Goal: Task Accomplishment & Management: Complete application form

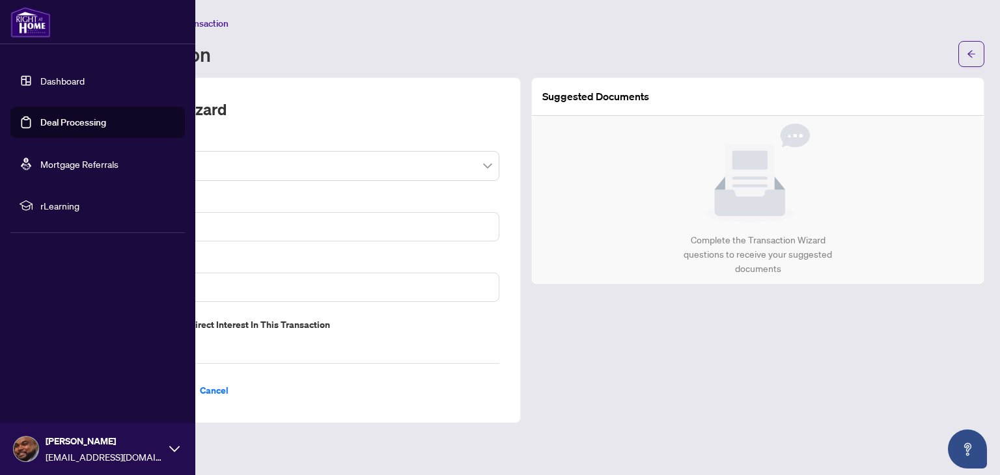
click at [40, 77] on link "Dashboard" at bounding box center [62, 81] width 44 height 12
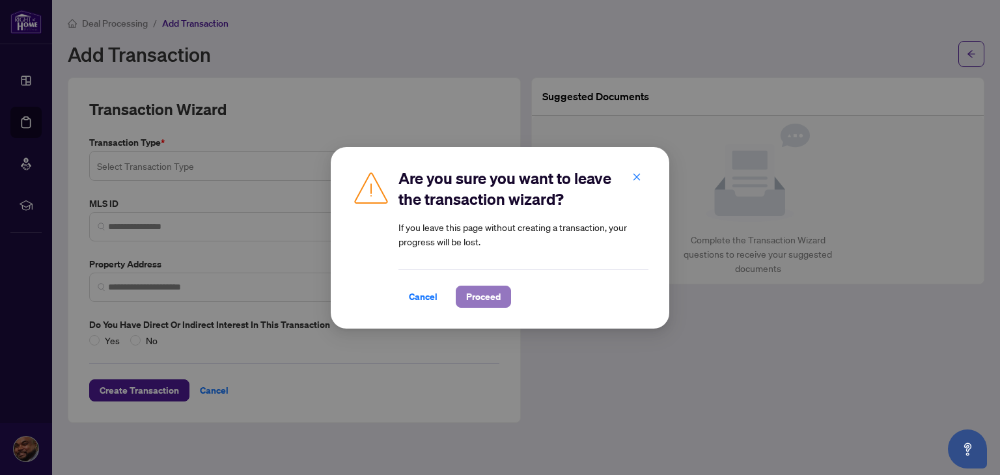
click at [491, 287] on span "Proceed" at bounding box center [483, 296] width 34 height 21
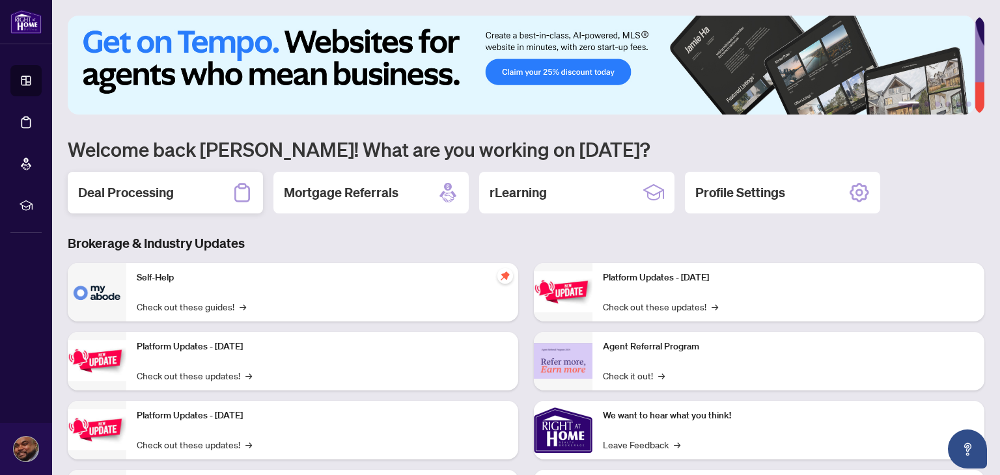
click at [193, 190] on div "Deal Processing" at bounding box center [165, 193] width 195 height 42
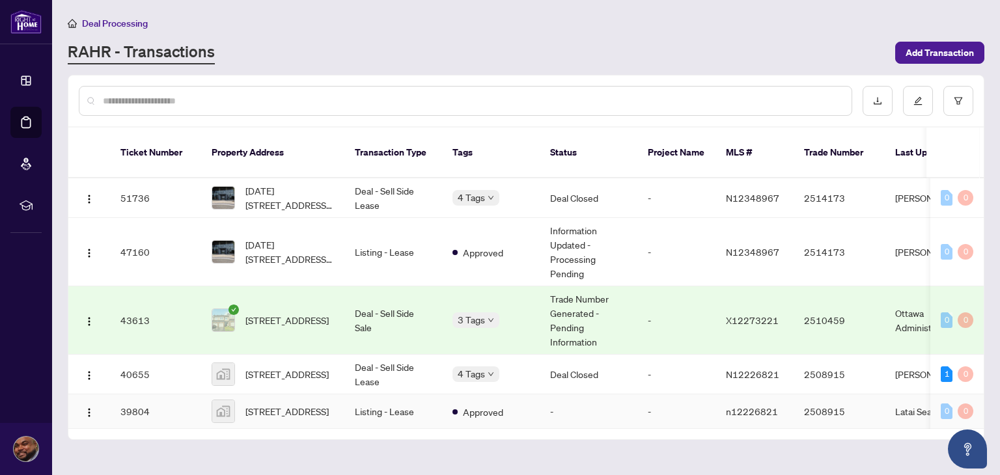
click at [215, 405] on img at bounding box center [223, 411] width 22 height 22
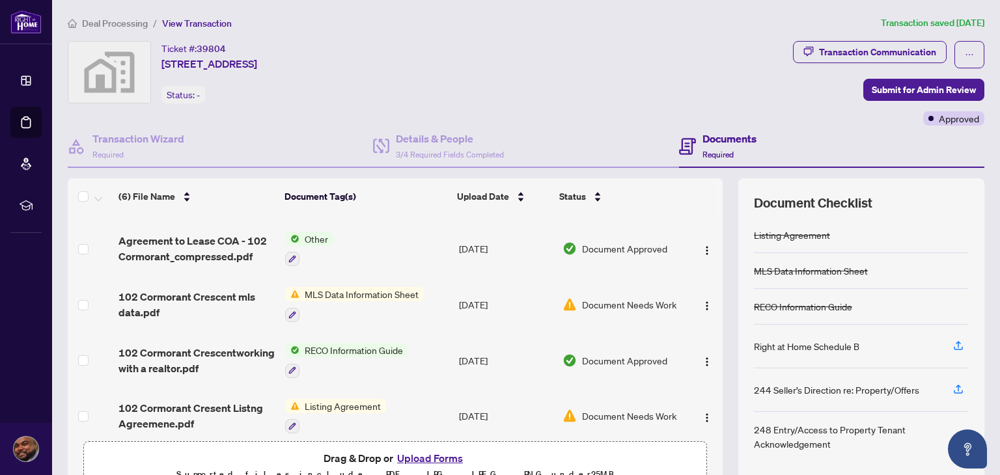
scroll to position [116, 0]
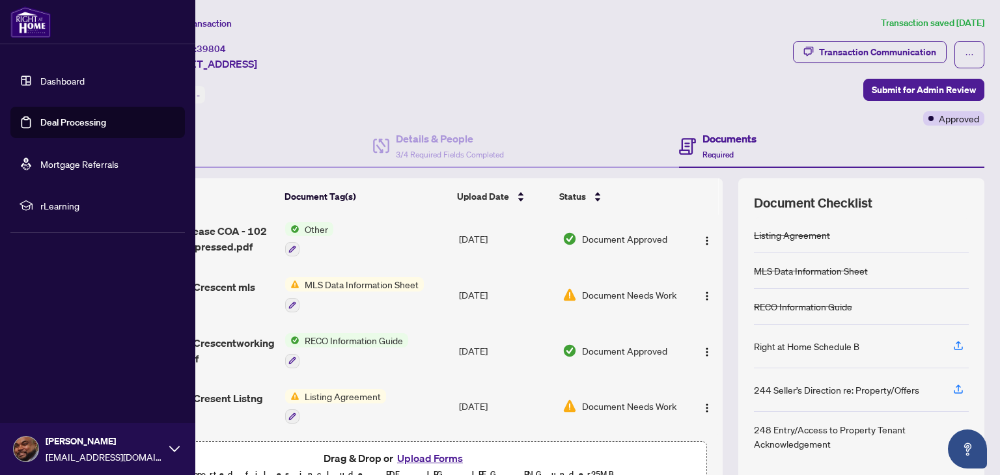
click at [40, 79] on link "Dashboard" at bounding box center [62, 81] width 44 height 12
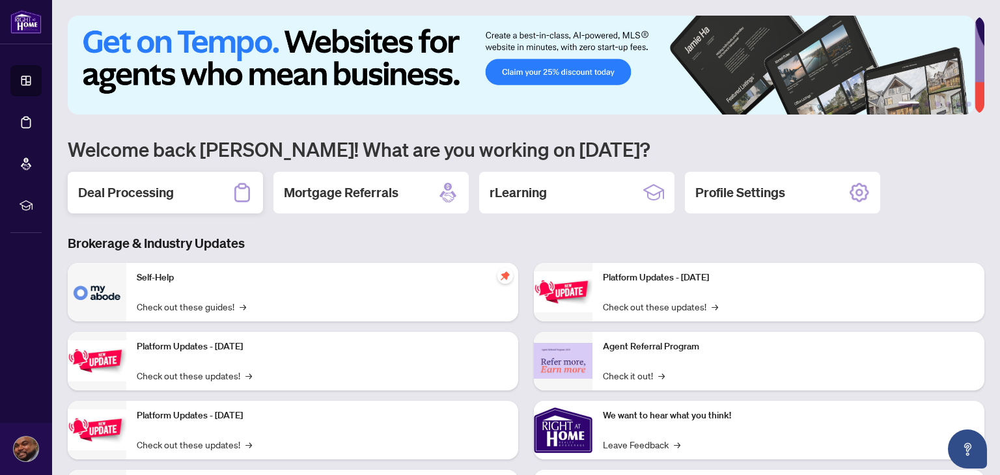
click at [202, 200] on div "Deal Processing" at bounding box center [165, 193] width 195 height 42
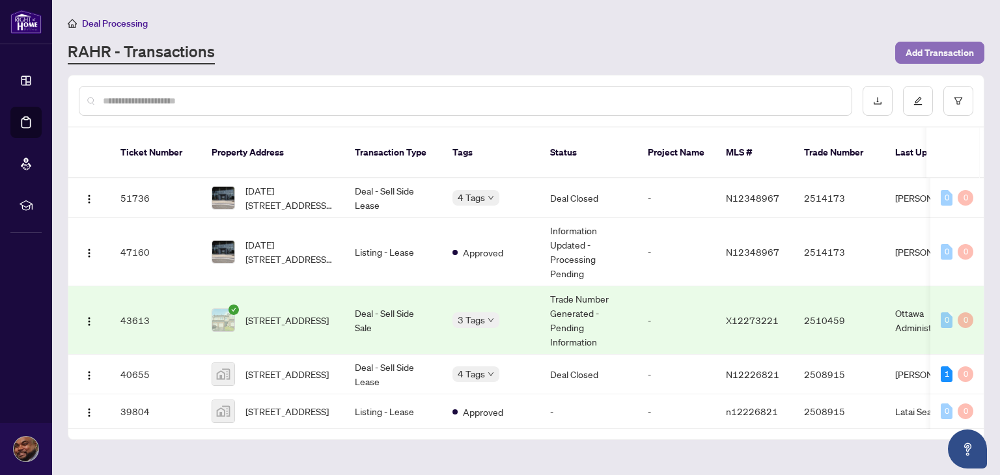
click at [929, 56] on span "Add Transaction" at bounding box center [939, 52] width 68 height 21
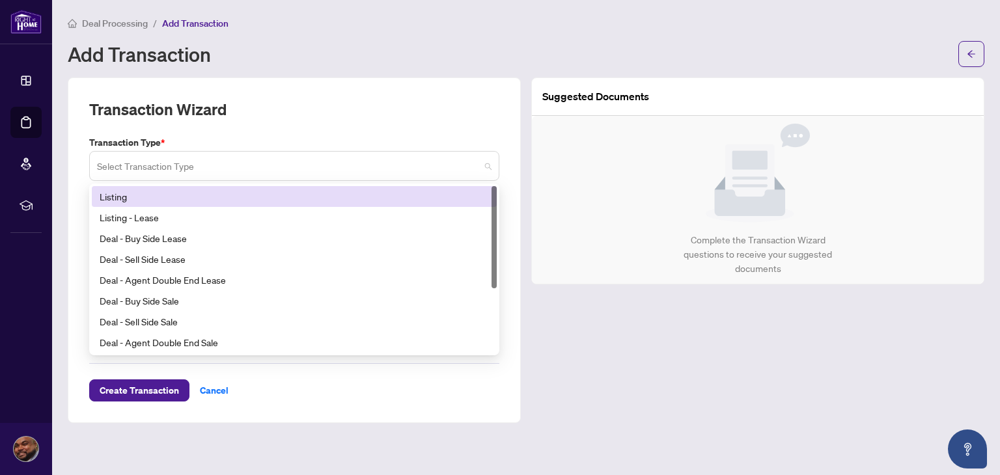
click at [307, 151] on div "Select Transaction Type" at bounding box center [294, 166] width 410 height 30
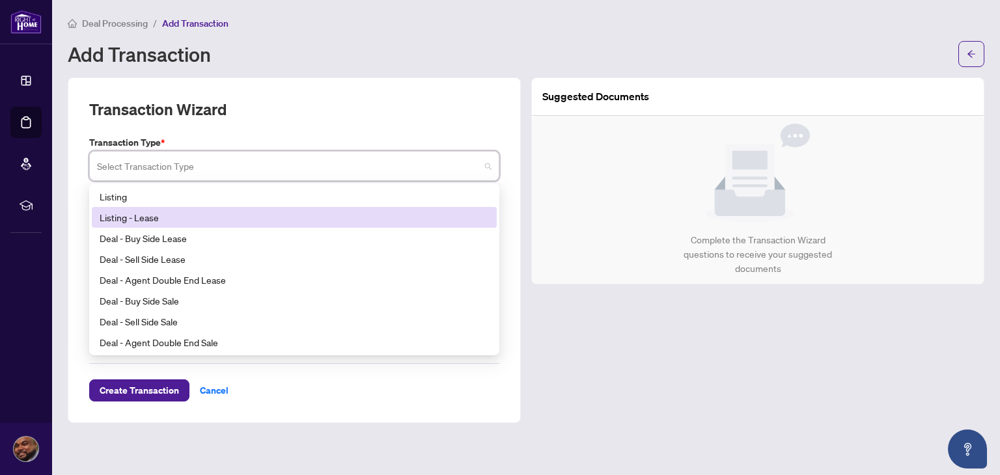
click at [271, 217] on div "Listing - Lease" at bounding box center [294, 217] width 389 height 14
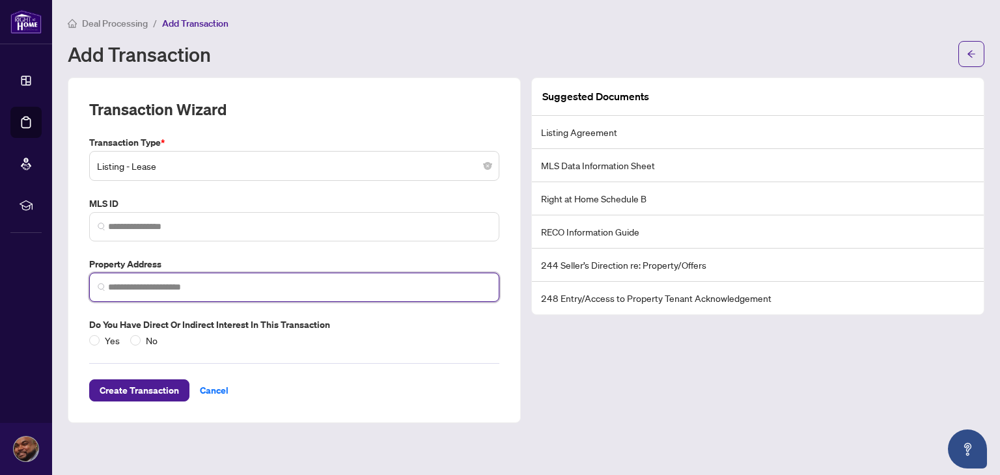
click at [252, 290] on input "search" at bounding box center [299, 287] width 383 height 14
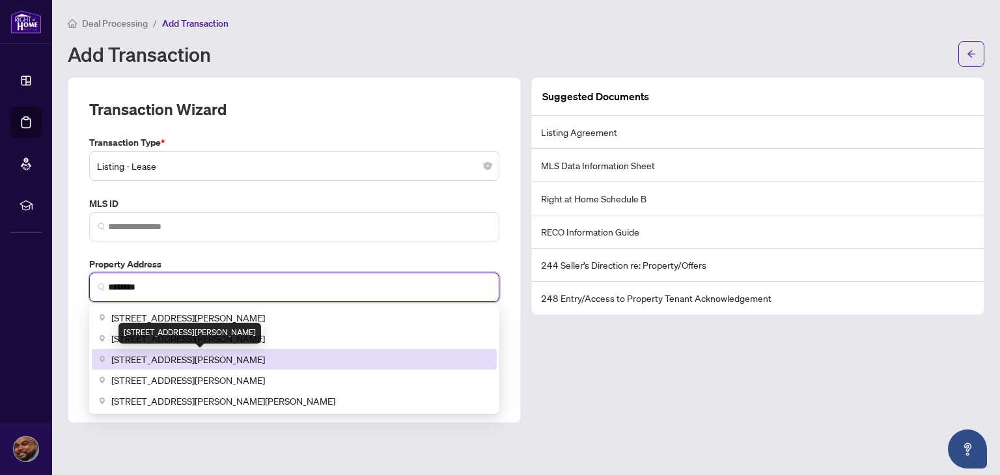
click at [229, 359] on span "[STREET_ADDRESS][PERSON_NAME]" at bounding box center [188, 359] width 154 height 14
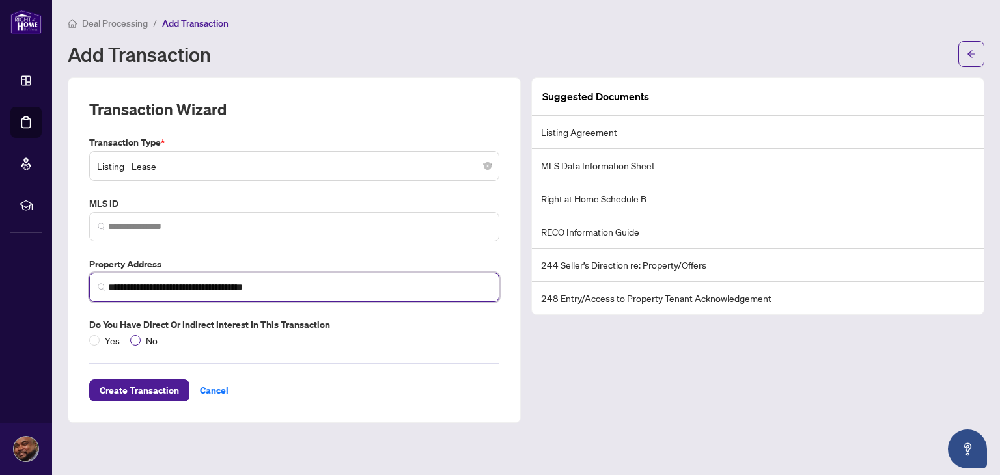
type input "**********"
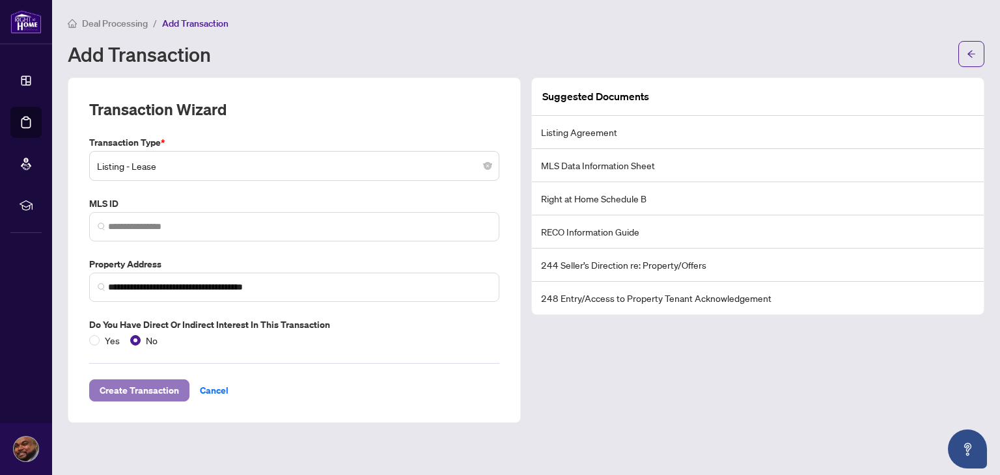
click at [133, 385] on span "Create Transaction" at bounding box center [139, 390] width 79 height 21
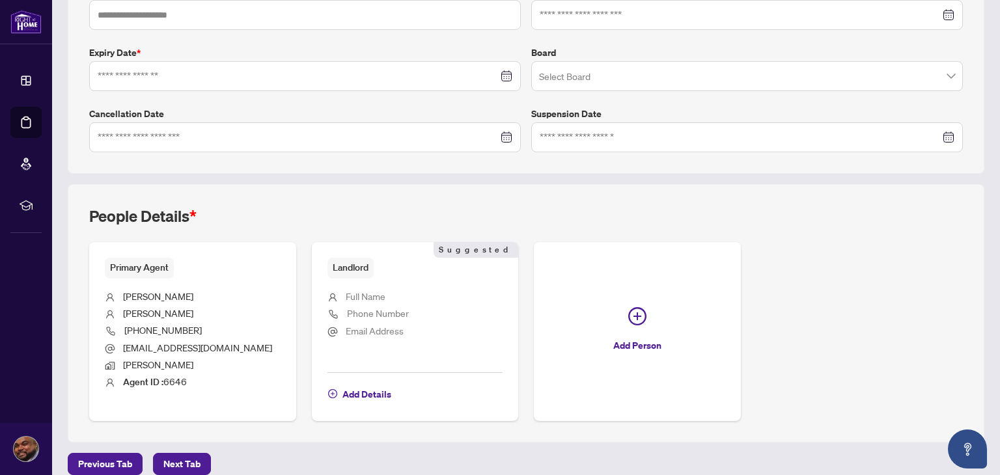
scroll to position [325, 0]
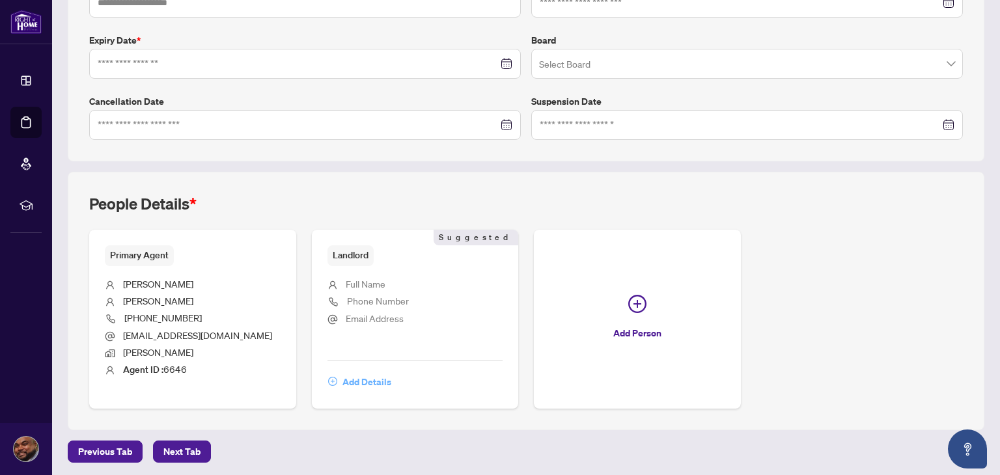
click at [355, 372] on span "Add Details" at bounding box center [366, 382] width 49 height 21
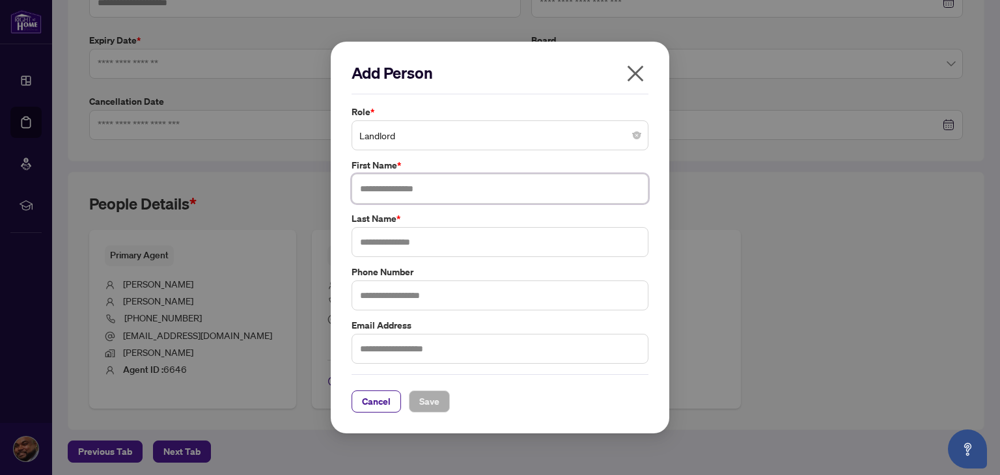
click at [441, 191] on input "text" at bounding box center [499, 189] width 297 height 30
type input "*"
type input "****"
click at [420, 235] on input "text" at bounding box center [499, 242] width 297 height 30
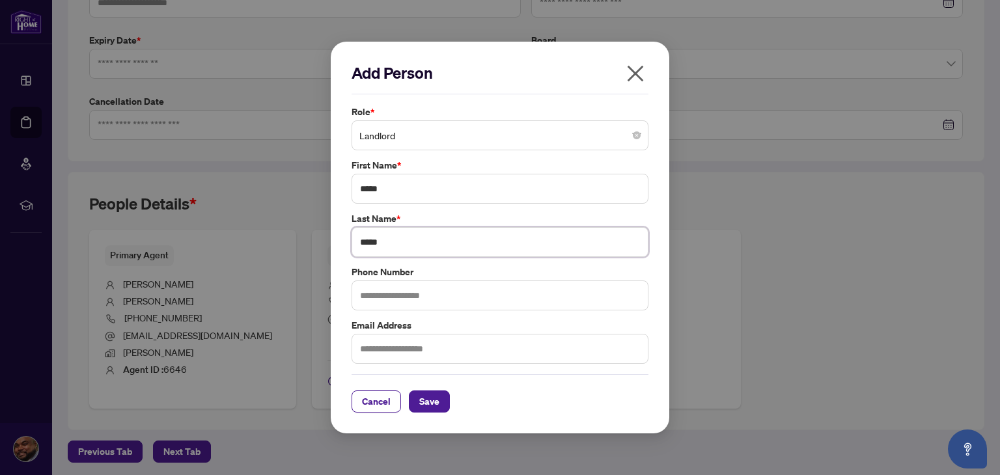
type input "*****"
click at [426, 292] on input "text" at bounding box center [499, 295] width 297 height 30
type input "**********"
click at [406, 357] on input "text" at bounding box center [499, 349] width 297 height 30
type input "**********"
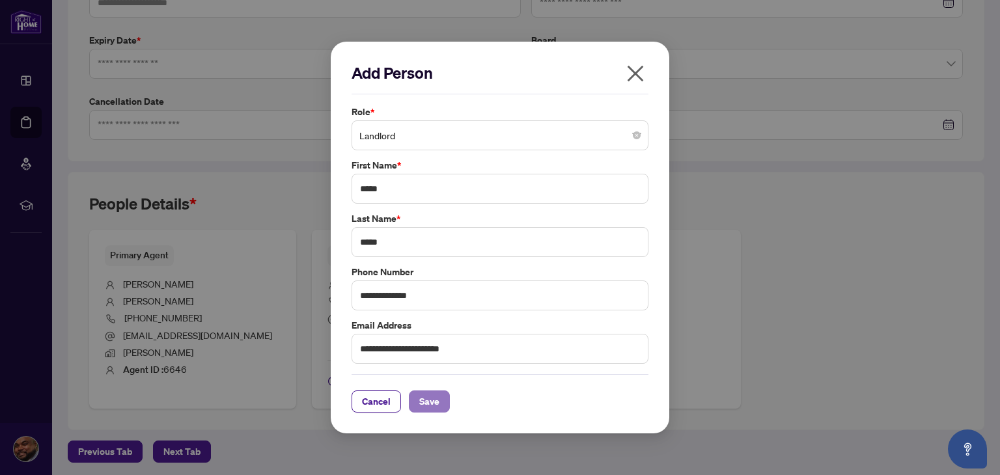
click at [424, 409] on span "Save" at bounding box center [429, 401] width 20 height 21
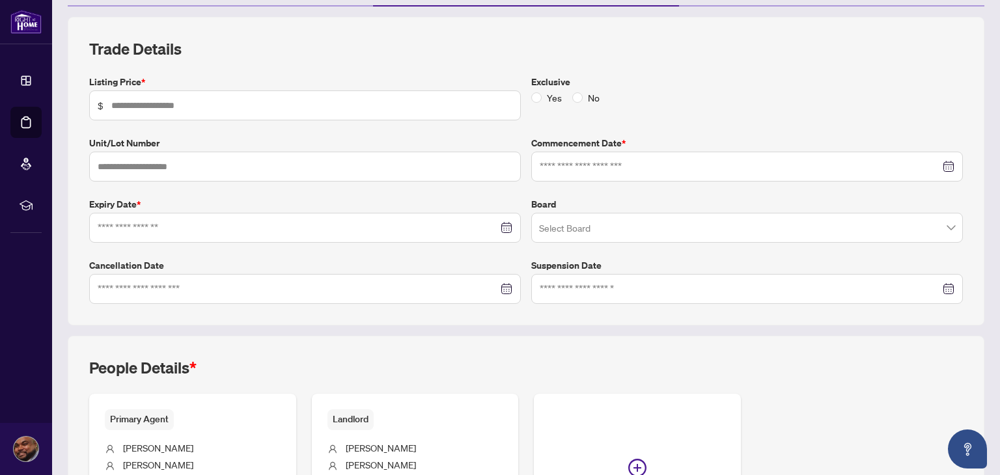
scroll to position [161, 0]
click at [945, 165] on div at bounding box center [746, 167] width 431 height 30
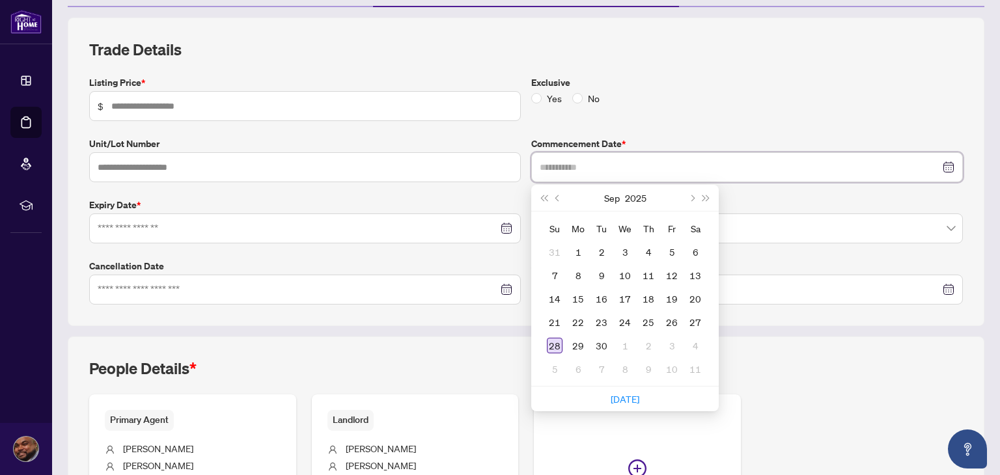
type input "**********"
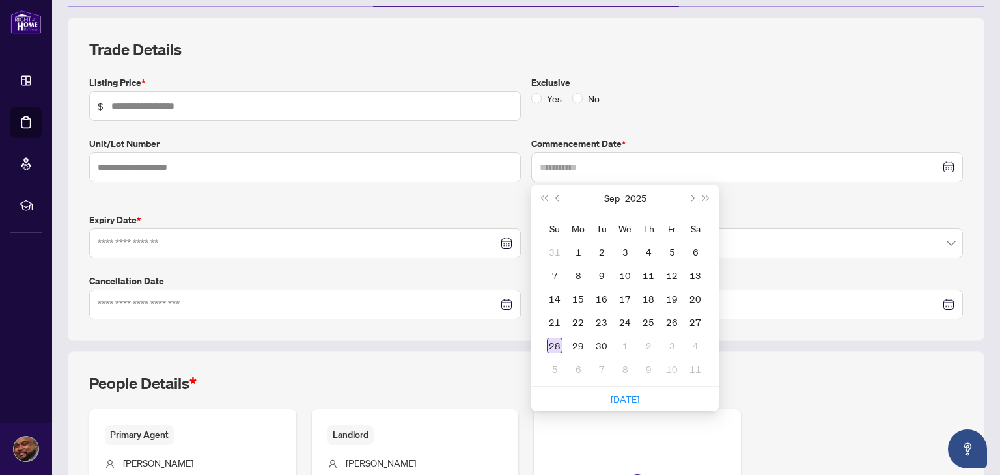
click at [549, 340] on div "28" at bounding box center [555, 346] width 16 height 16
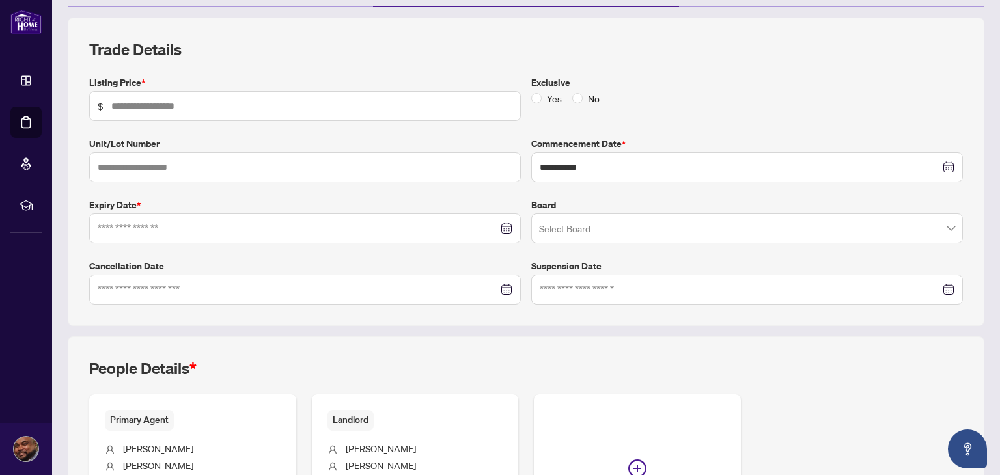
click at [502, 222] on div at bounding box center [305, 228] width 415 height 14
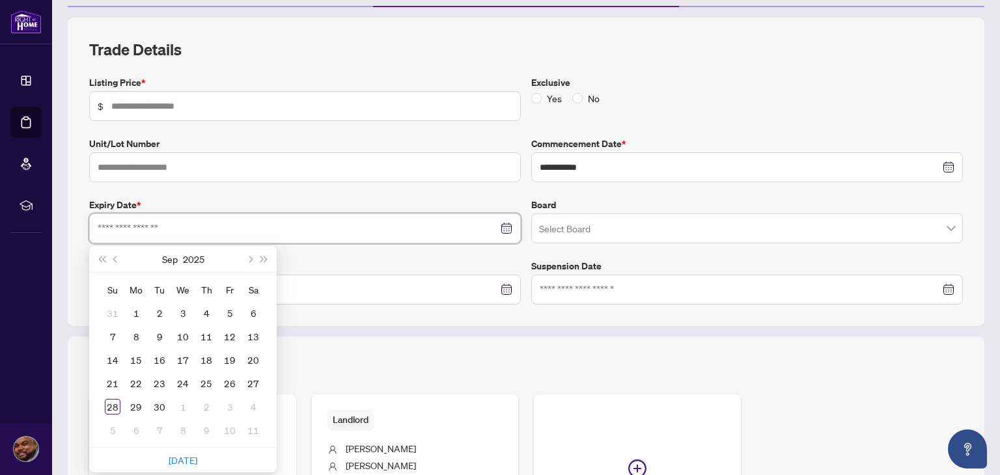
click at [502, 222] on div at bounding box center [305, 228] width 415 height 14
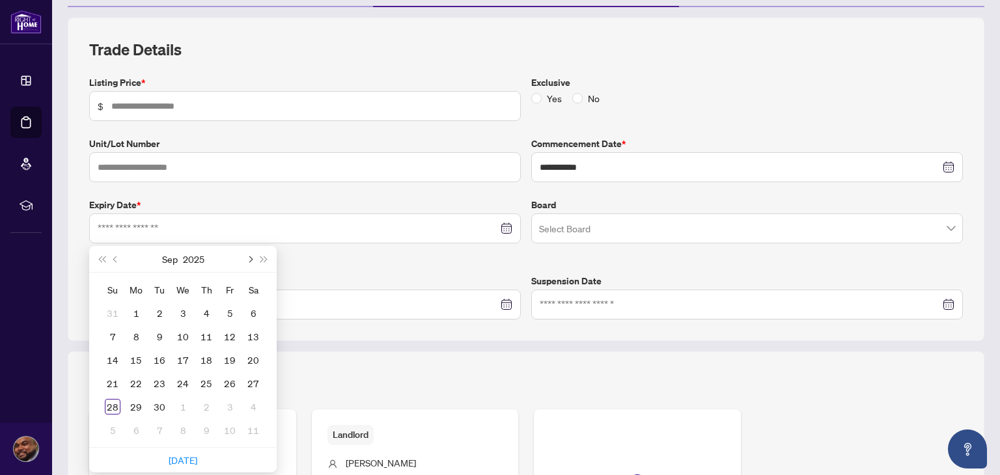
click at [254, 256] on button "Next month (PageDown)" at bounding box center [249, 259] width 14 height 26
type input "**********"
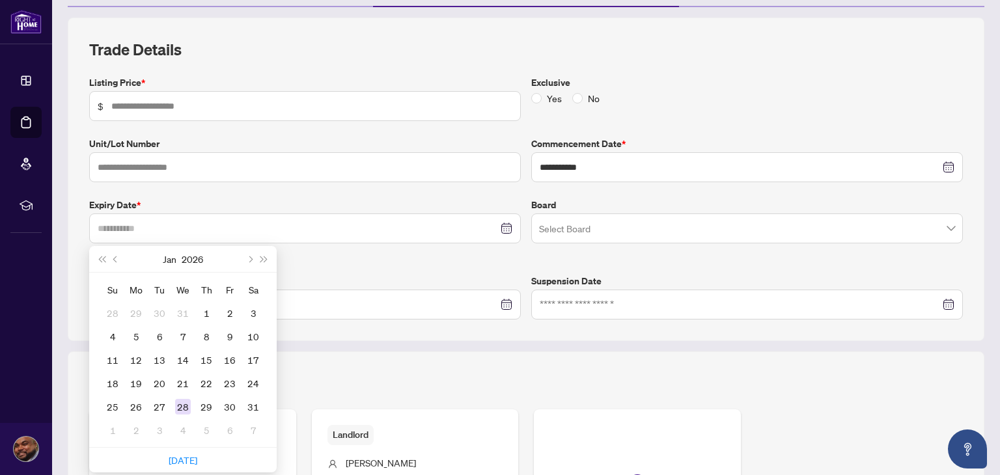
click at [187, 407] on div "28" at bounding box center [183, 407] width 16 height 16
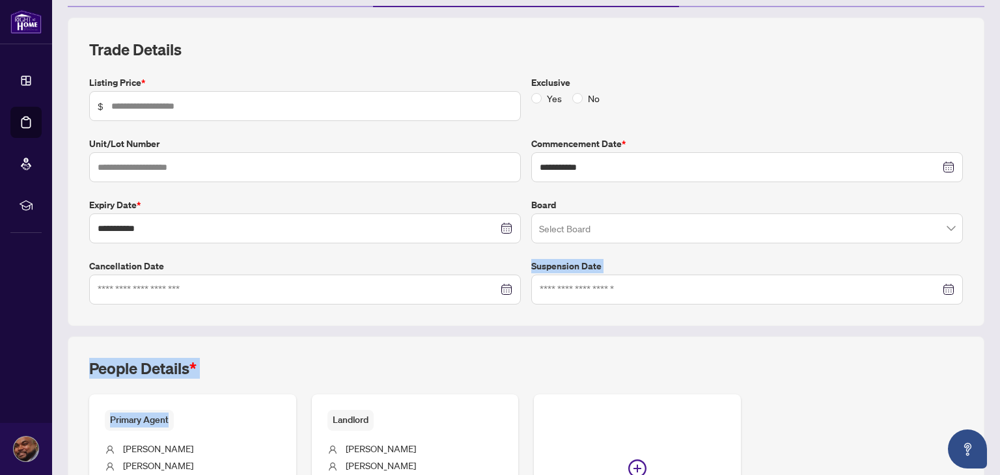
drag, startPoint x: 187, startPoint y: 407, endPoint x: 370, endPoint y: 305, distance: 209.2
click at [370, 305] on div "**********" at bounding box center [525, 306] width 927 height 577
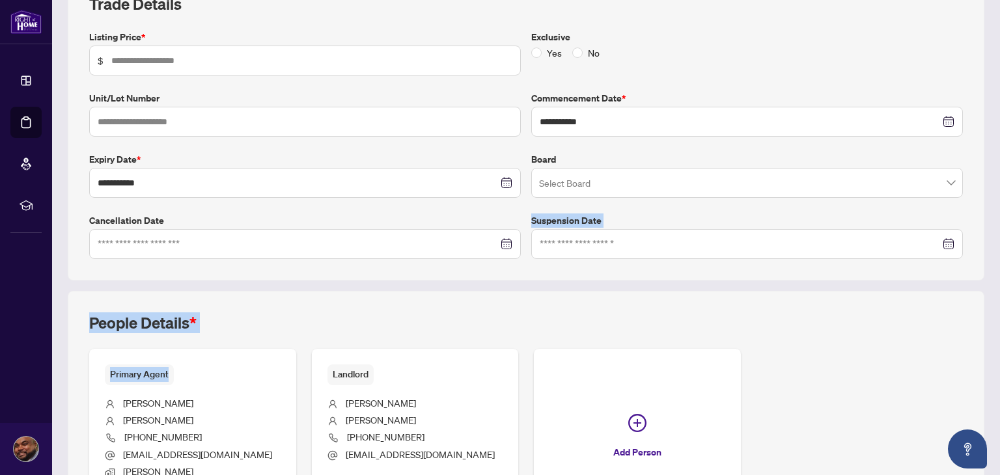
scroll to position [206, 0]
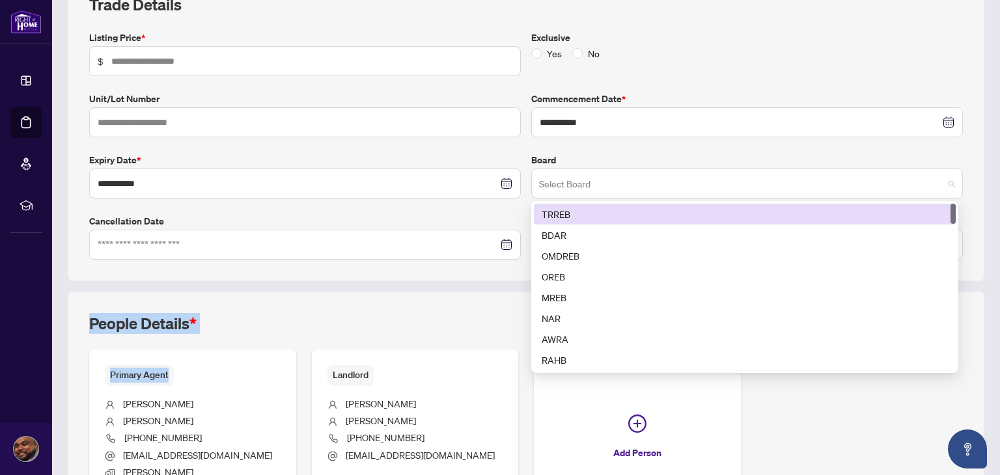
click at [933, 189] on span at bounding box center [747, 183] width 416 height 25
click at [906, 218] on div "TRREB" at bounding box center [744, 214] width 406 height 14
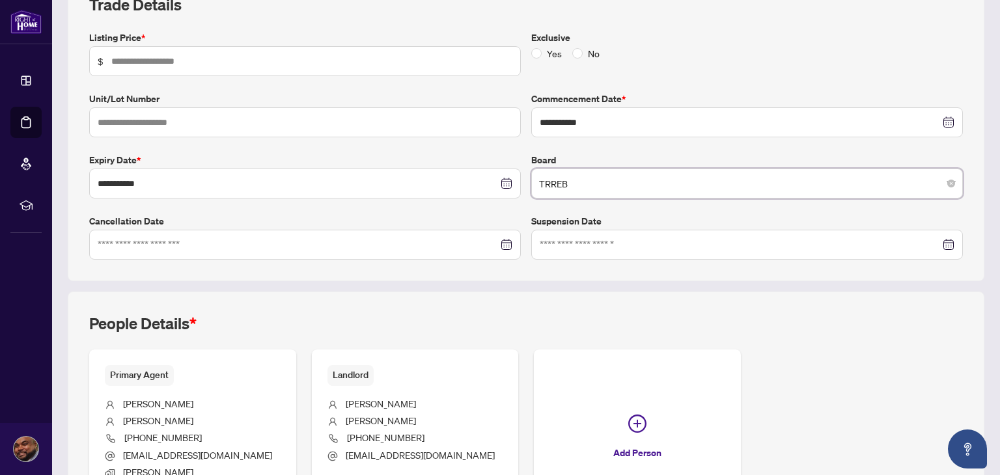
scroll to position [325, 0]
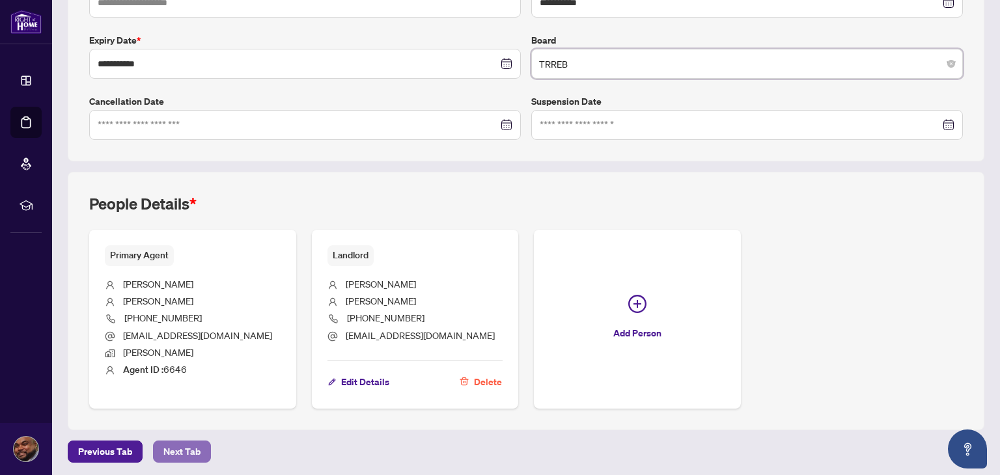
click at [185, 445] on span "Next Tab" at bounding box center [181, 451] width 37 height 21
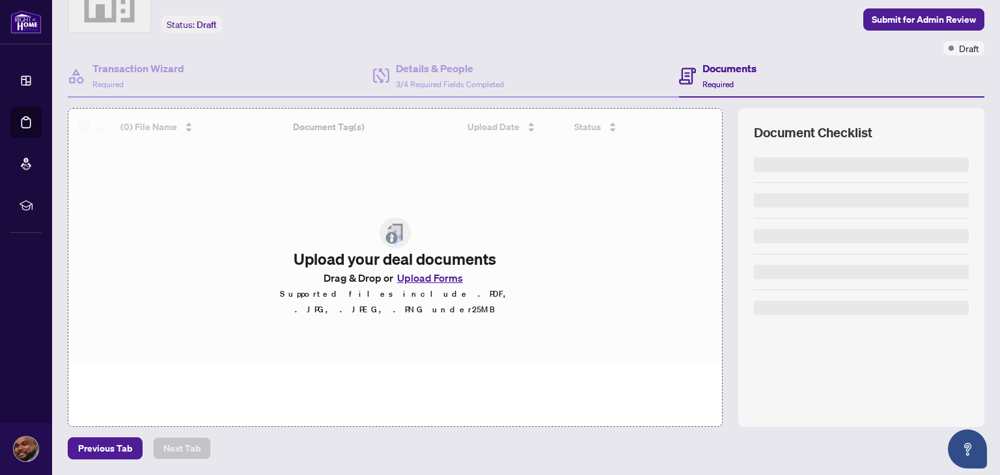
scroll to position [69, 0]
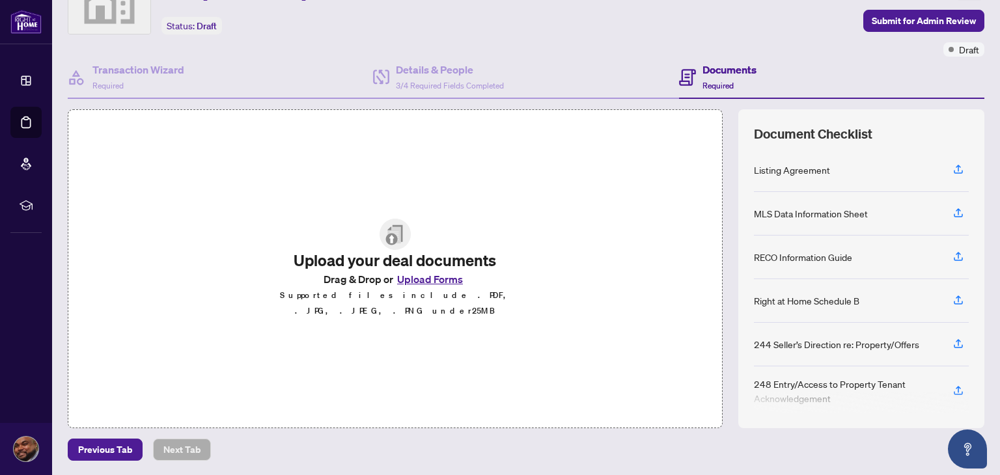
click at [232, 473] on main "Deal Processing / View Transaction Transaction saved a few seconds ago Ticket #…" at bounding box center [526, 237] width 948 height 475
